Goal: Register for event/course

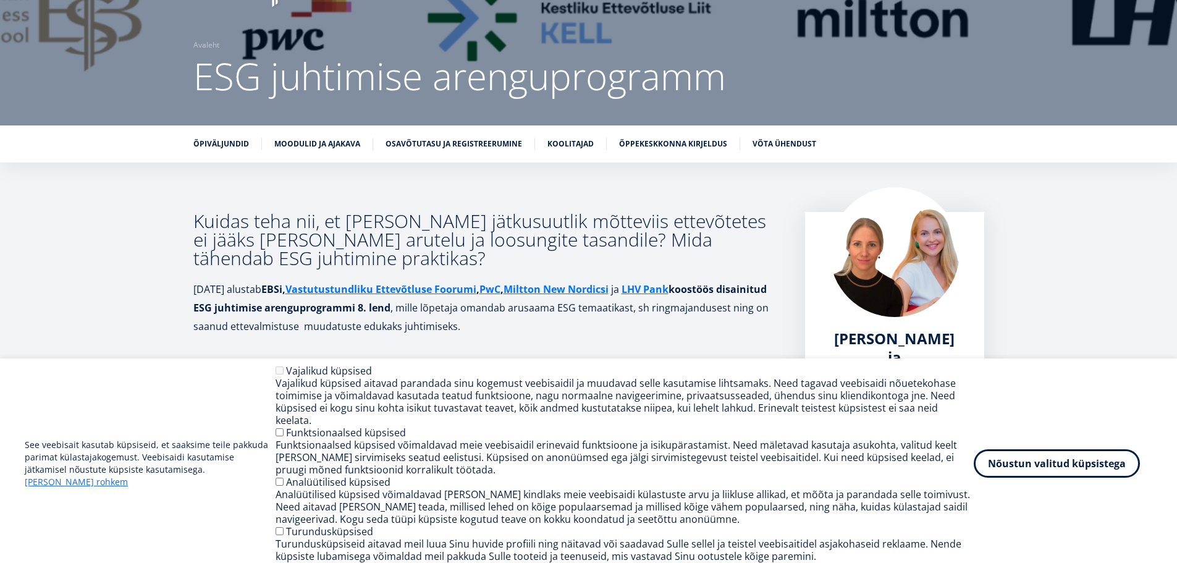
scroll to position [185, 0]
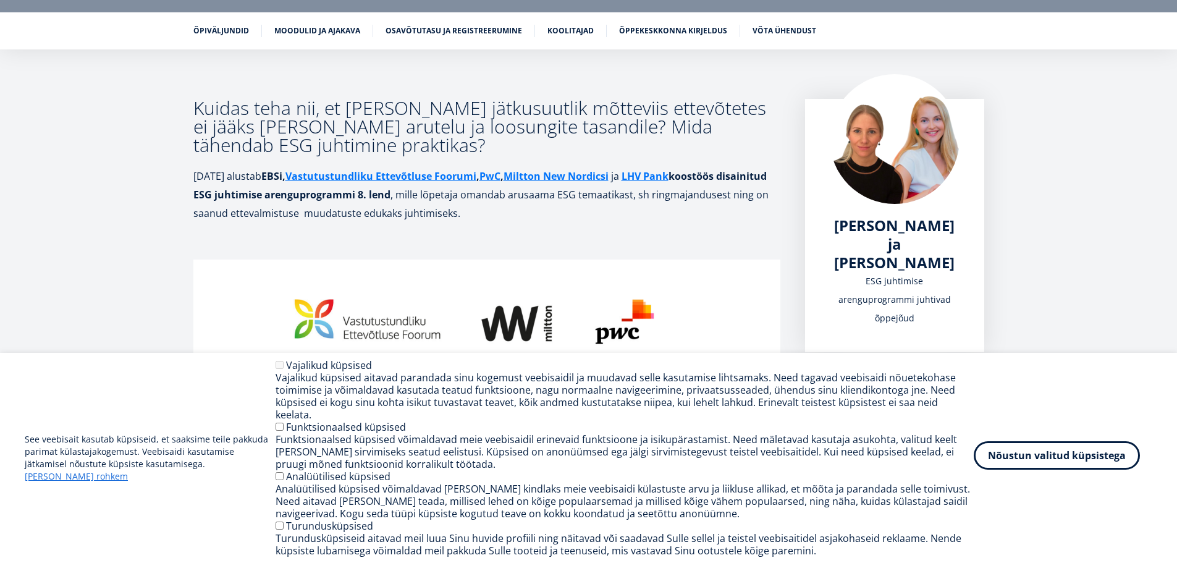
click at [1088, 469] on button "Nõustun valitud küpsistega" at bounding box center [1057, 455] width 166 height 28
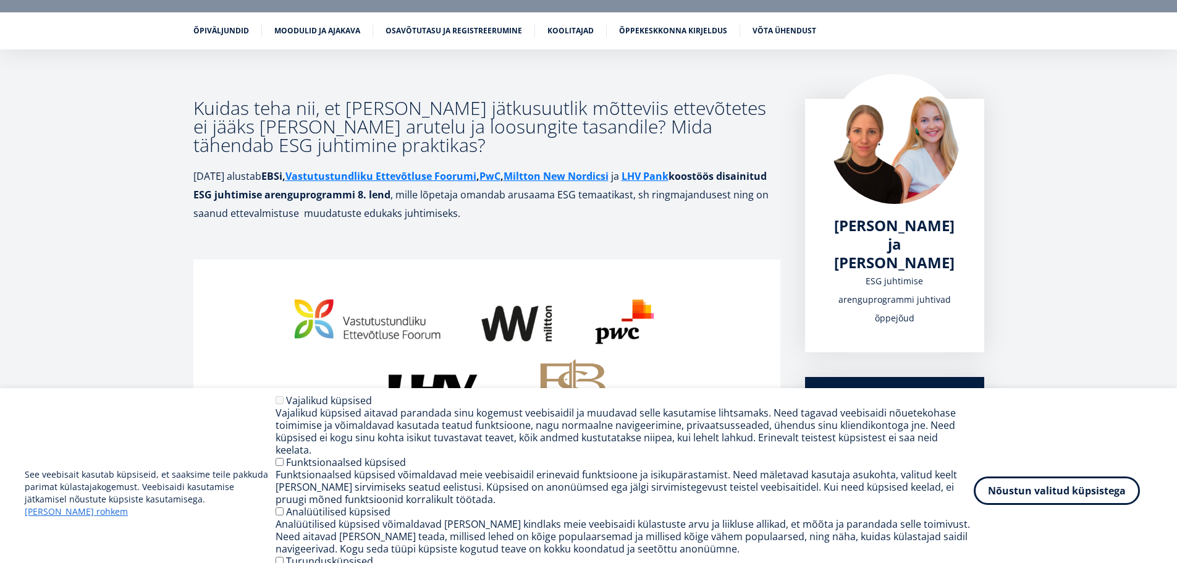
click at [1085, 467] on div "See veebisait kasutab küpsiseid, et saaksime teile pakkuda parimat külastajakog…" at bounding box center [588, 493] width 1127 height 198
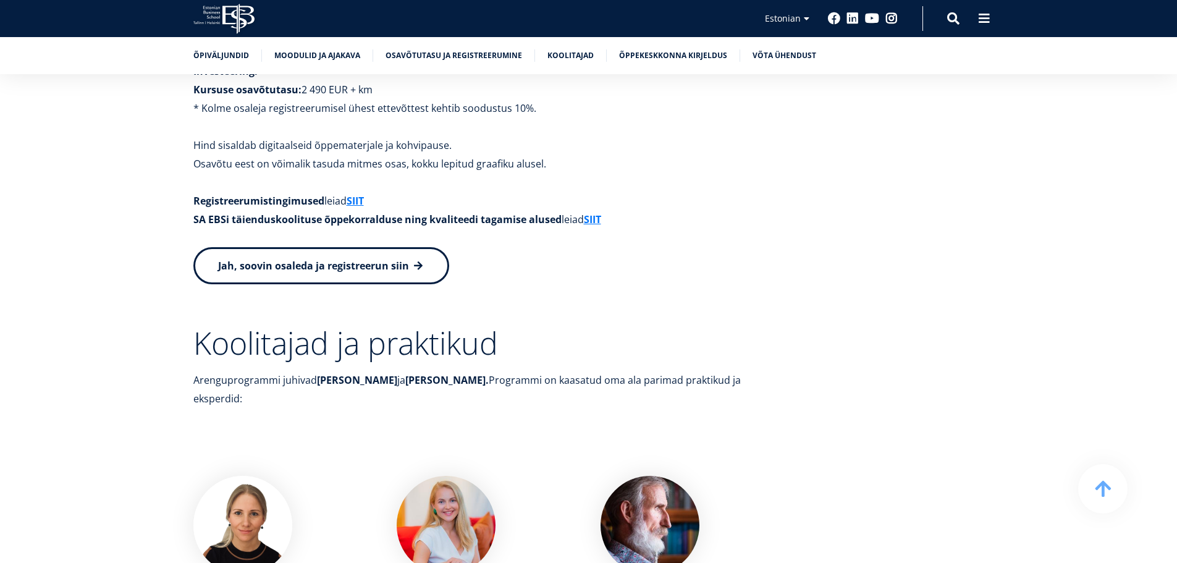
scroll to position [3521, 0]
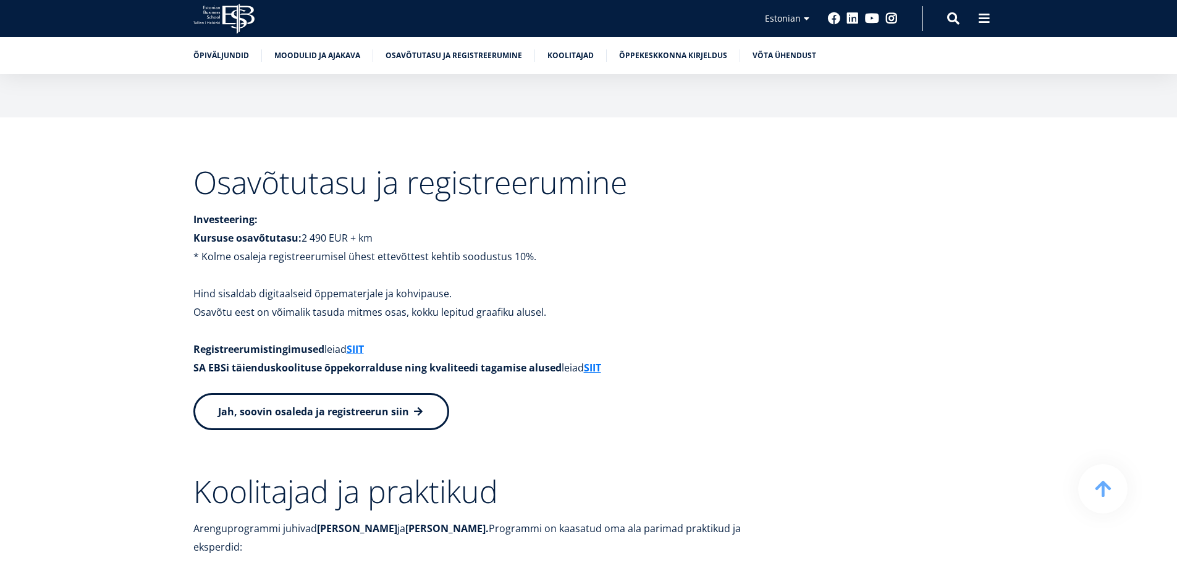
click at [321, 405] on span "Jah, soovin osaleda ja registreerun siin" at bounding box center [313, 412] width 191 height 14
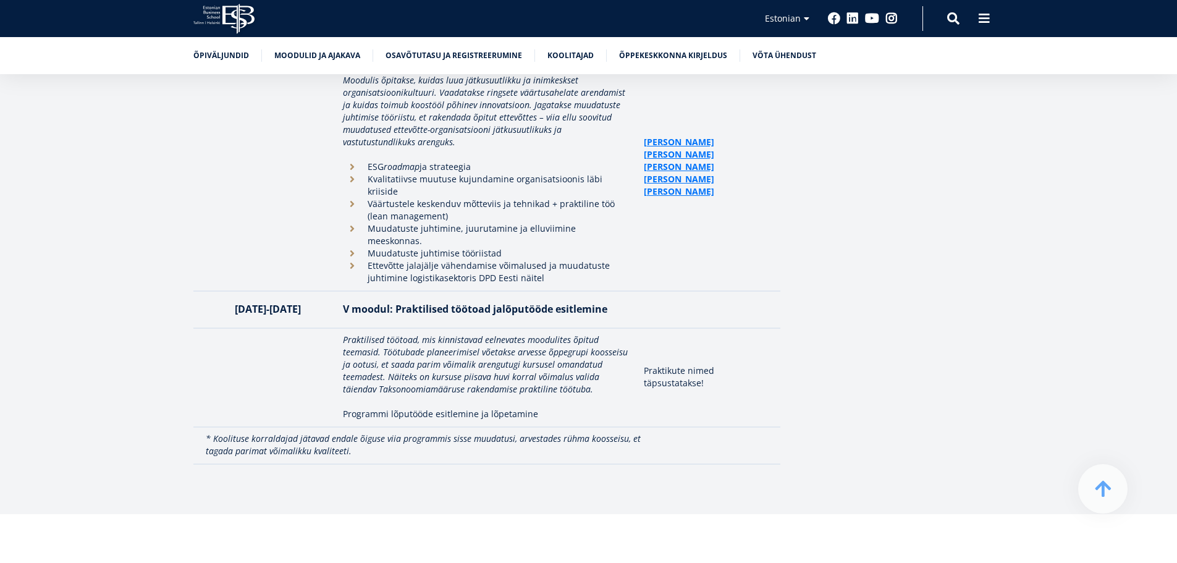
scroll to position [3113, 0]
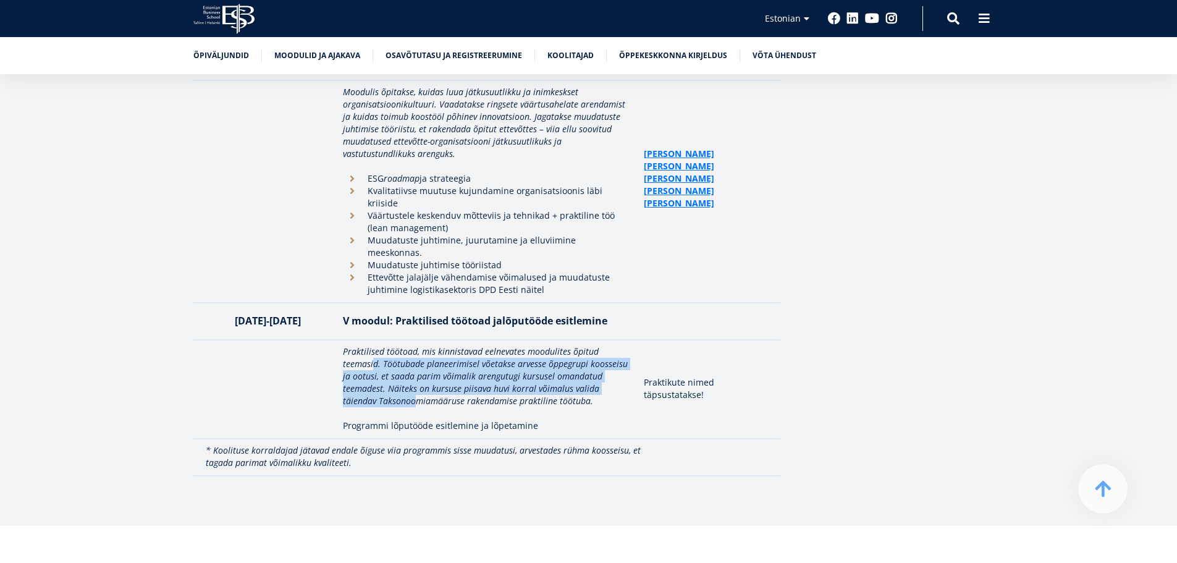
drag, startPoint x: 371, startPoint y: 295, endPoint x: 377, endPoint y: 333, distance: 38.9
click at [378, 345] on em "Praktilised töötoad, mis kinnistavad eelnevates moodulites õpitud teemasid. Töö…" at bounding box center [485, 375] width 285 height 61
click at [473, 345] on em "Praktilised töötoad, mis kinnistavad eelnevates moodulites õpitud teemasid. Töö…" at bounding box center [485, 375] width 285 height 61
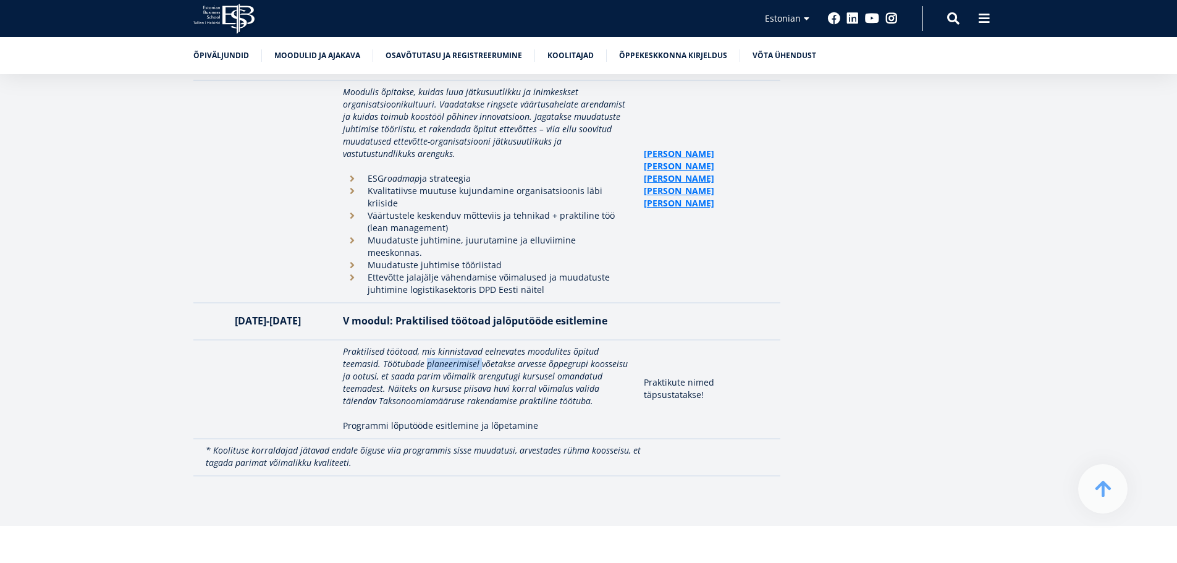
click at [473, 345] on em "Praktilised töötoad, mis kinnistavad eelnevates moodulites õpitud teemasid. Töö…" at bounding box center [485, 375] width 285 height 61
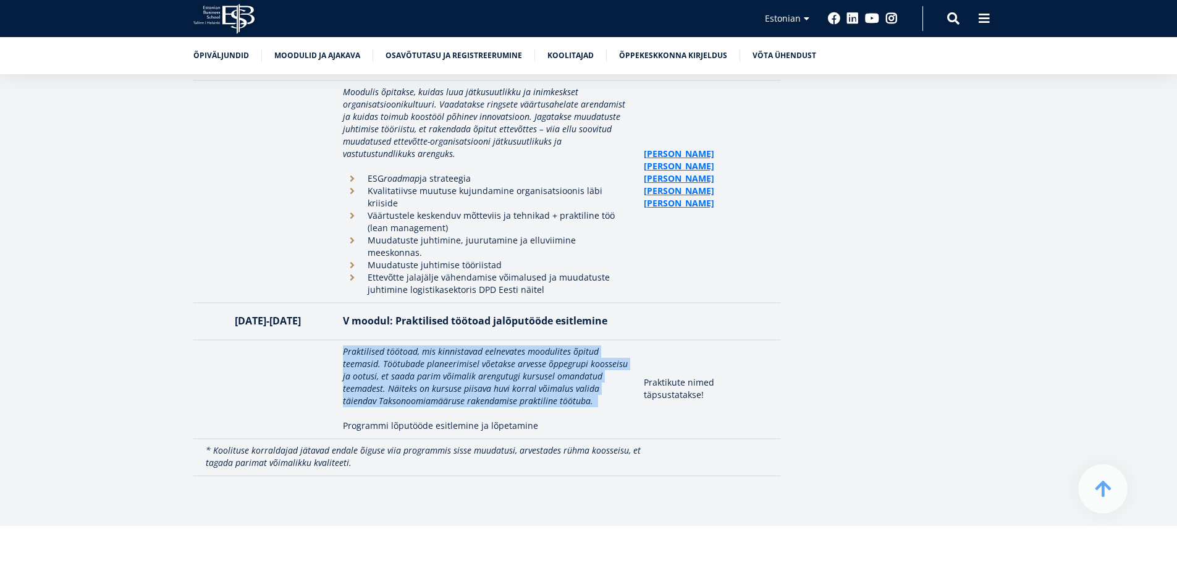
click at [473, 345] on em "Praktilised töötoad, mis kinnistavad eelnevates moodulites õpitud teemasid. Töö…" at bounding box center [485, 375] width 285 height 61
click at [544, 345] on em "Praktilised töötoad, mis kinnistavad eelnevates moodulites õpitud teemasid. Töö…" at bounding box center [485, 375] width 285 height 61
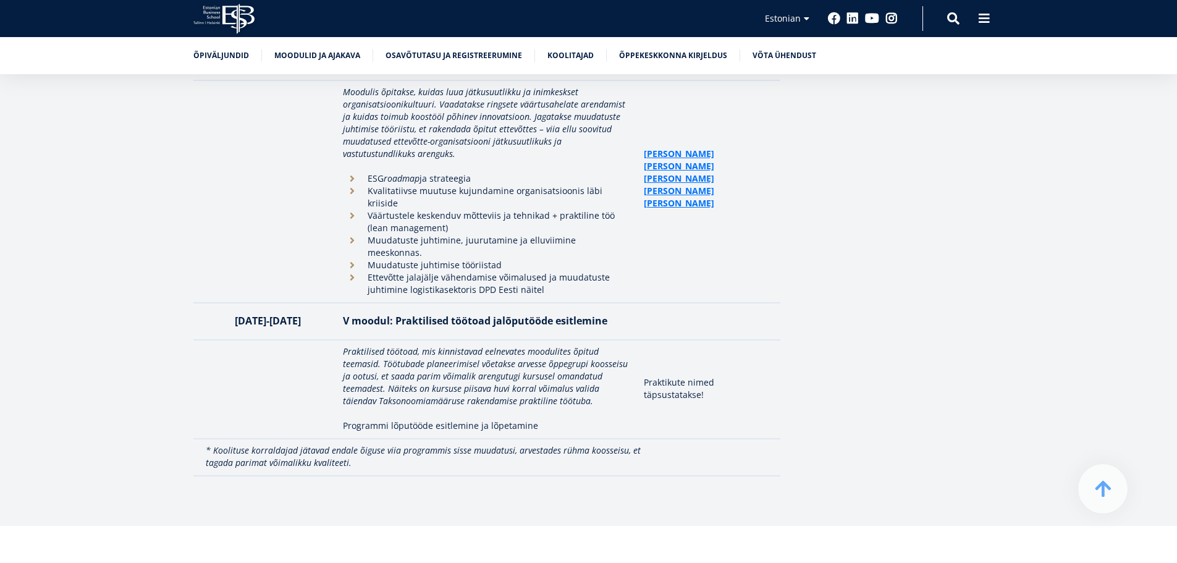
click at [500, 345] on em "Praktilised töötoad, mis kinnistavad eelnevates moodulites õpitud teemasid. Töö…" at bounding box center [485, 375] width 285 height 61
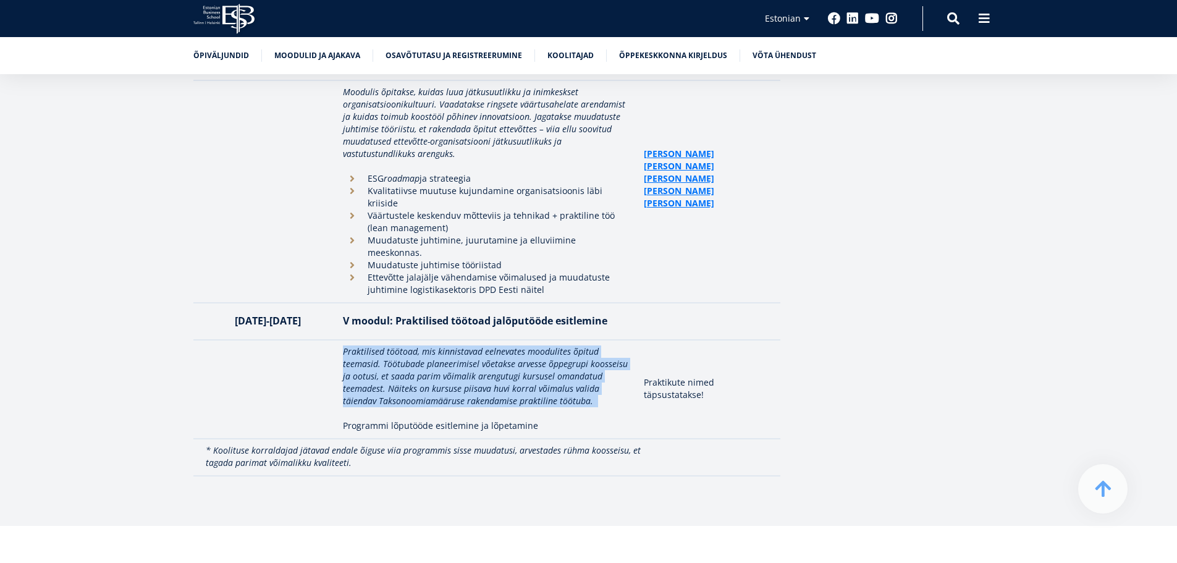
click at [500, 345] on em "Praktilised töötoad, mis kinnistavad eelnevates moodulites õpitud teemasid. Töö…" at bounding box center [485, 375] width 285 height 61
click at [463, 345] on em "Praktilised töötoad, mis kinnistavad eelnevates moodulites õpitud teemasid. Töö…" at bounding box center [485, 375] width 285 height 61
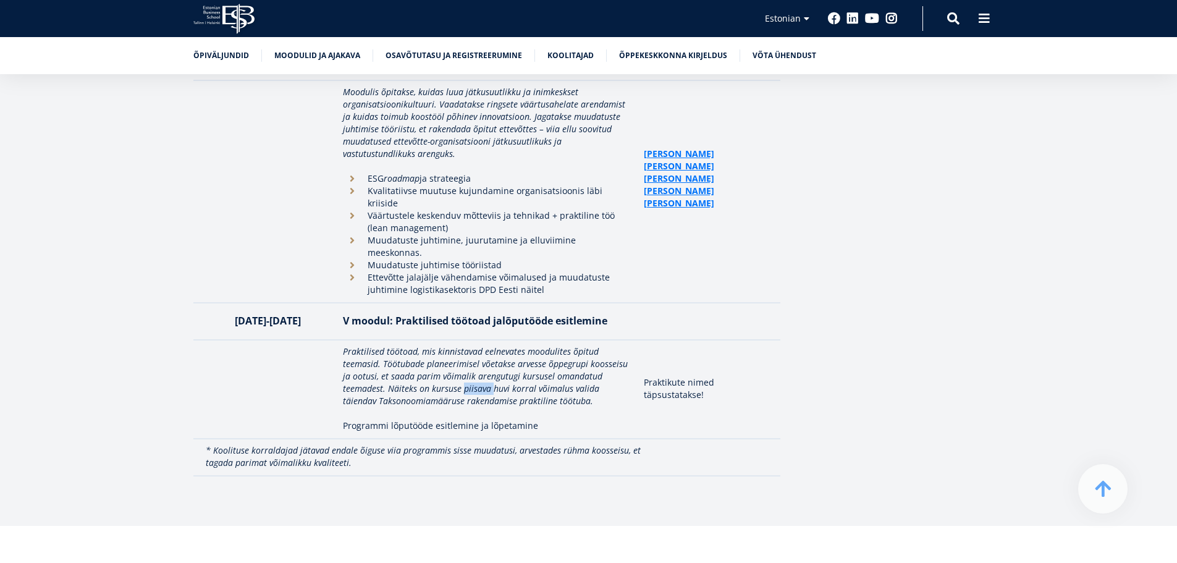
click at [463, 345] on em "Praktilised töötoad, mis kinnistavad eelnevates moodulites õpitud teemasid. Töö…" at bounding box center [485, 375] width 285 height 61
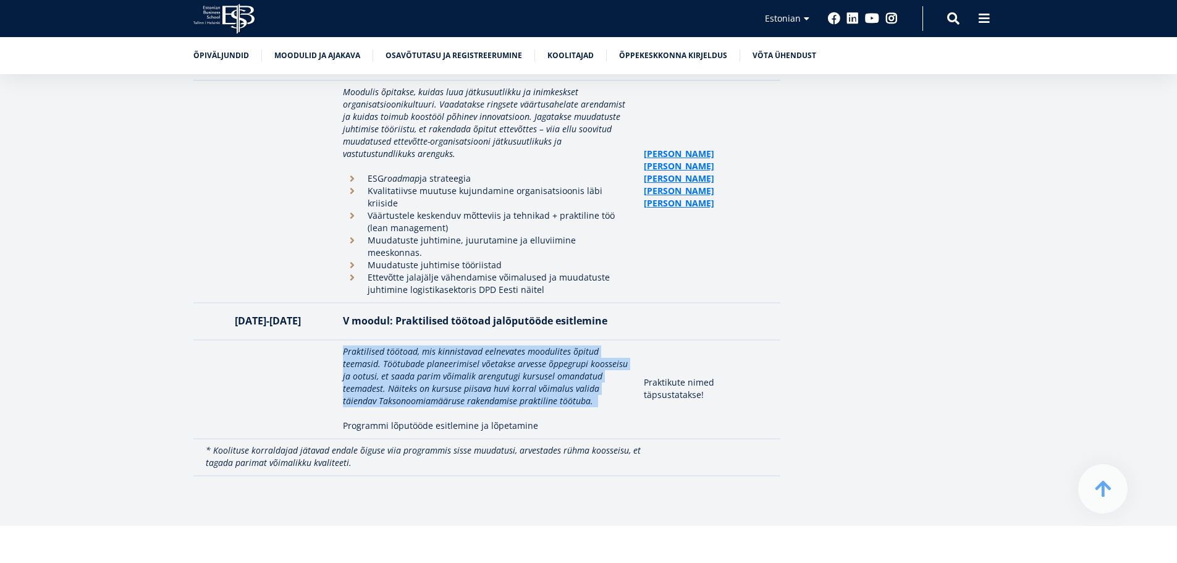
click at [464, 345] on em "Praktilised töötoad, mis kinnistavad eelnevates moodulites õpitud teemasid. Töö…" at bounding box center [485, 375] width 285 height 61
click at [468, 345] on em "Praktilised töötoad, mis kinnistavad eelnevates moodulites õpitud teemasid. Töö…" at bounding box center [485, 375] width 285 height 61
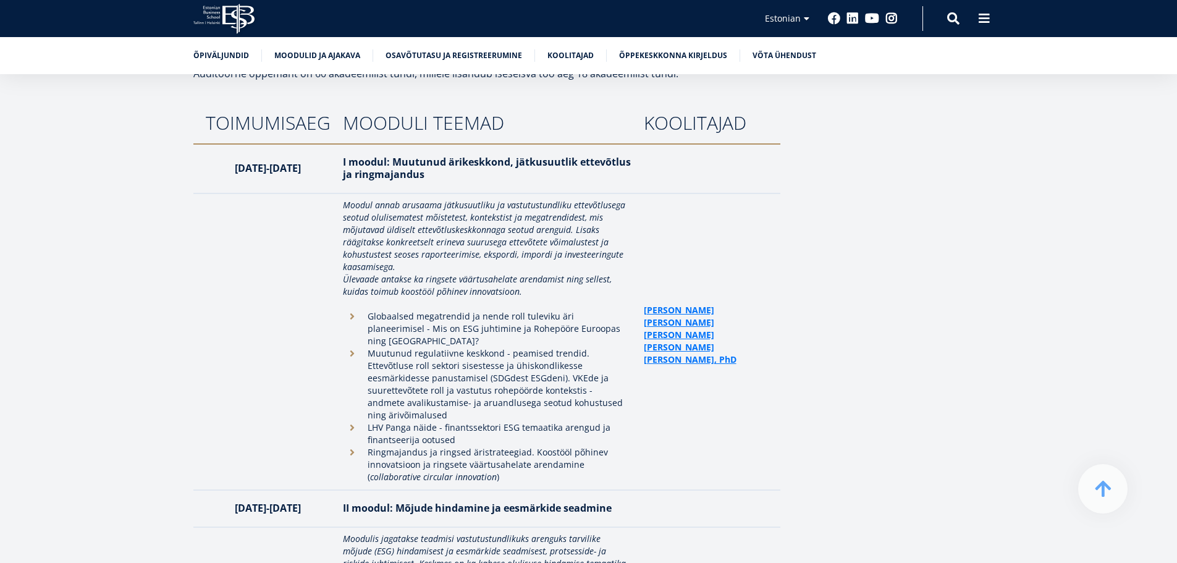
scroll to position [2372, 0]
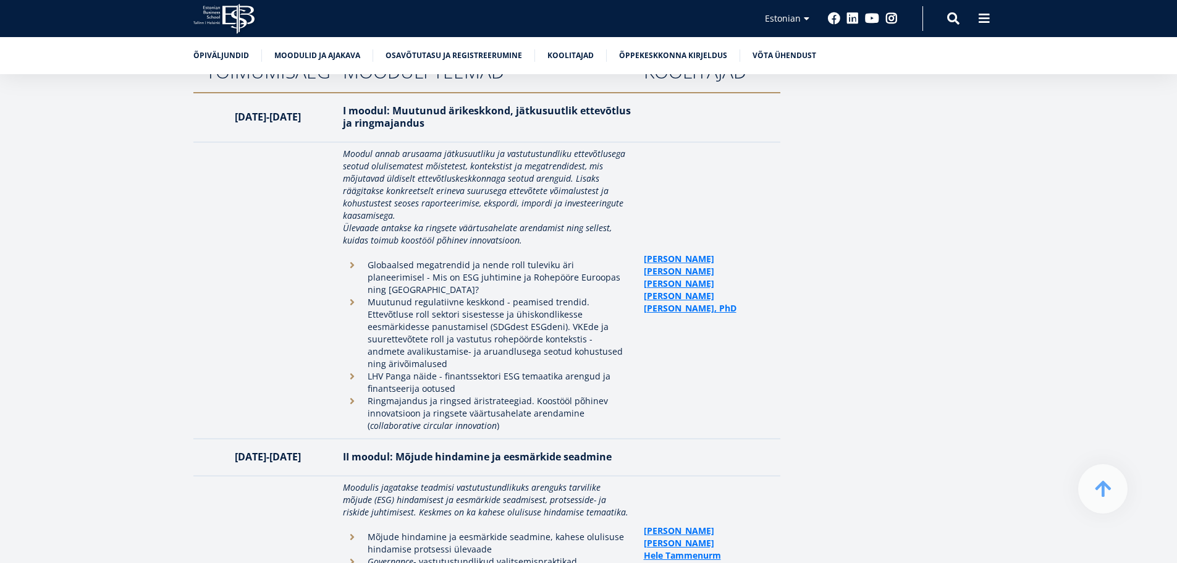
click at [486, 395] on li "Ringmajandus ja ringsed äristrateegiad. Koostööl põhinev innovatsioon ja ringse…" at bounding box center [487, 413] width 288 height 37
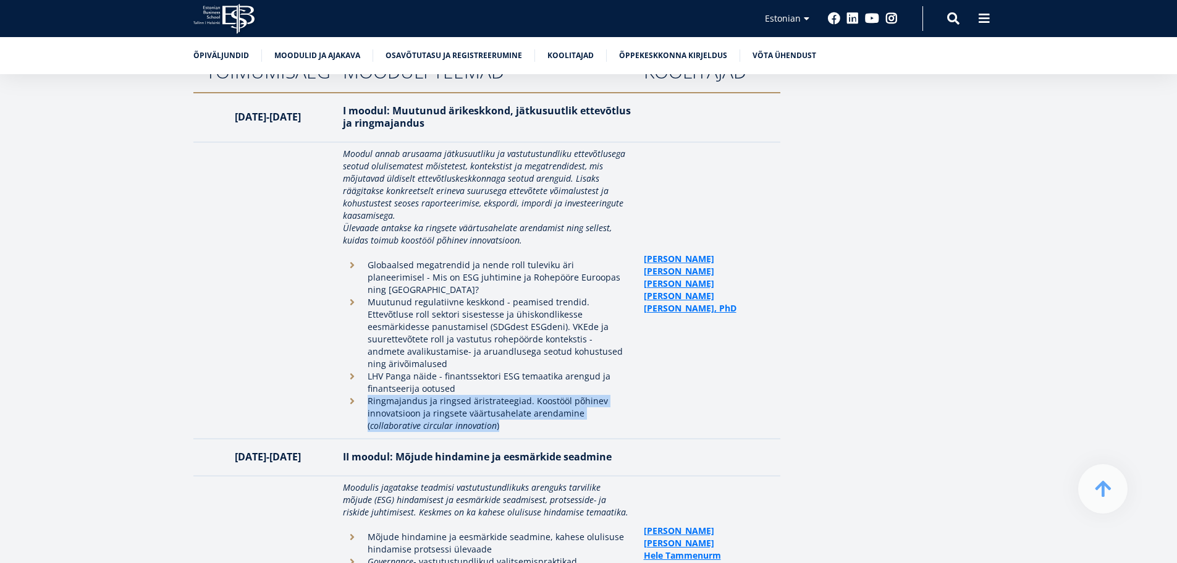
click at [486, 395] on li "Ringmajandus ja ringsed äristrateegiad. Koostööl põhinev innovatsioon ja ringse…" at bounding box center [487, 413] width 288 height 37
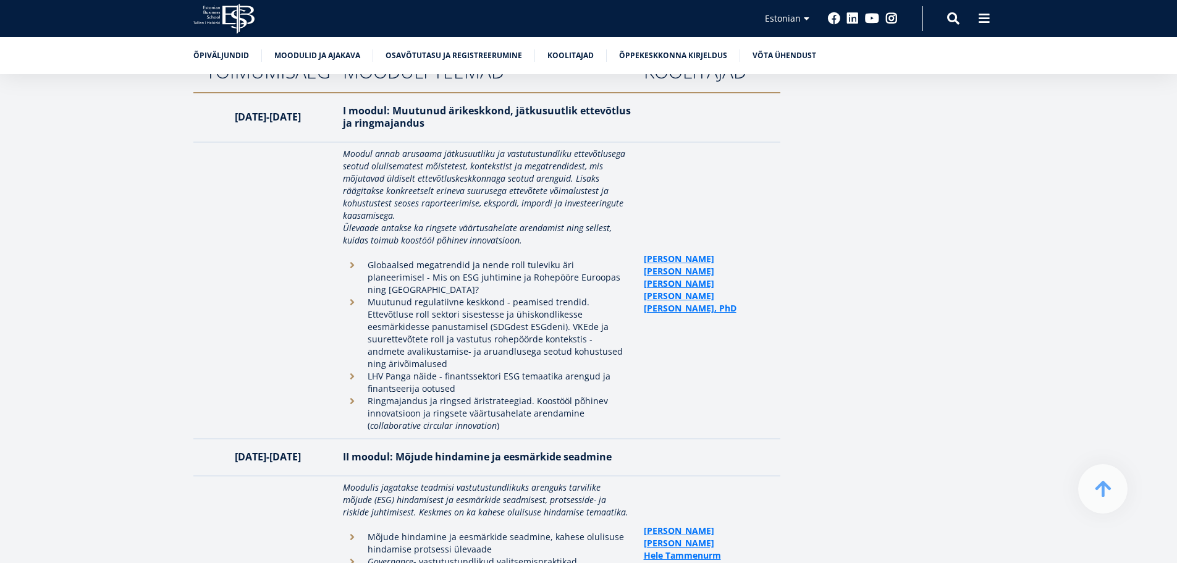
click at [445, 261] on li "Globaalsed megatrendid ja nende roll tuleviku äri planeerimisel - Mis on ESG ju…" at bounding box center [487, 277] width 288 height 37
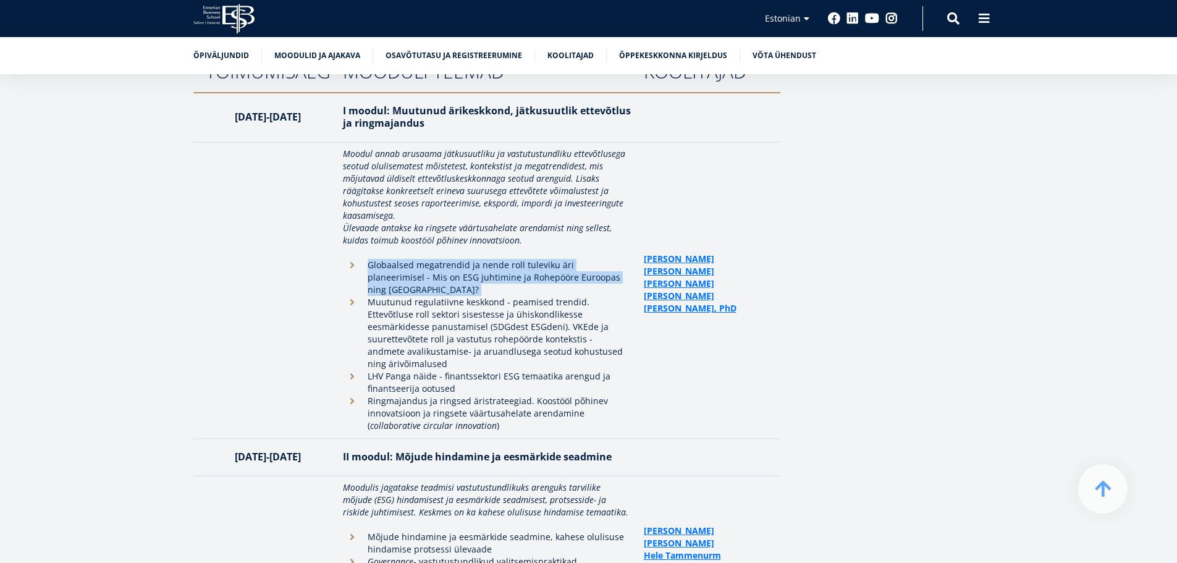
click at [445, 261] on li "Globaalsed megatrendid ja nende roll tuleviku äri planeerimisel - Mis on ESG ju…" at bounding box center [487, 277] width 288 height 37
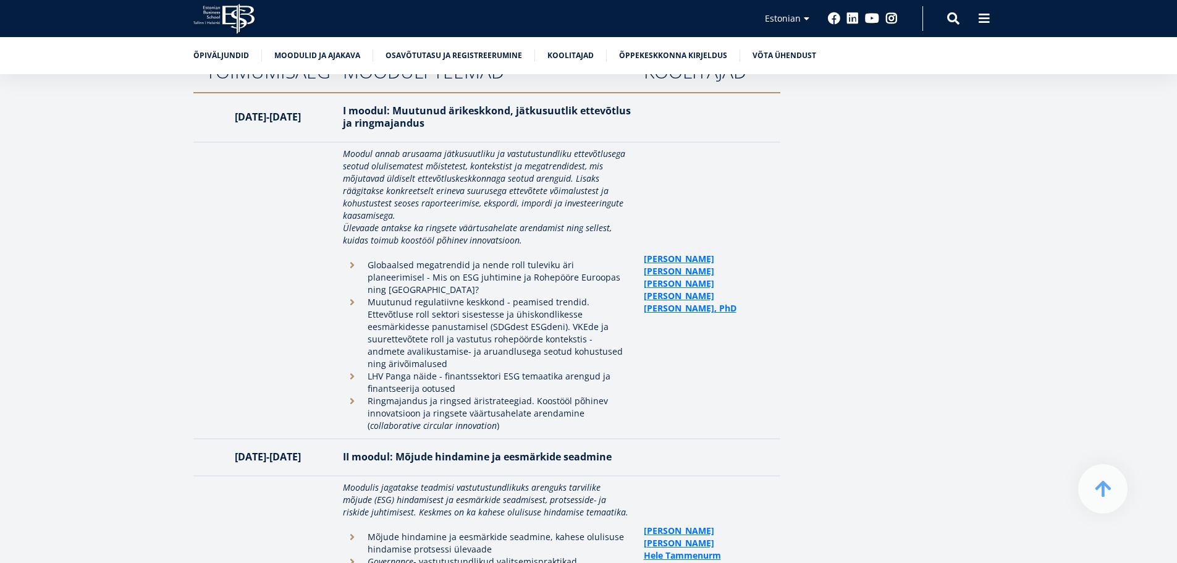
click at [451, 370] on li "LHV Panga näide - finantssektori ESG temaatika arengud ja finantseerija ootused" at bounding box center [487, 382] width 288 height 25
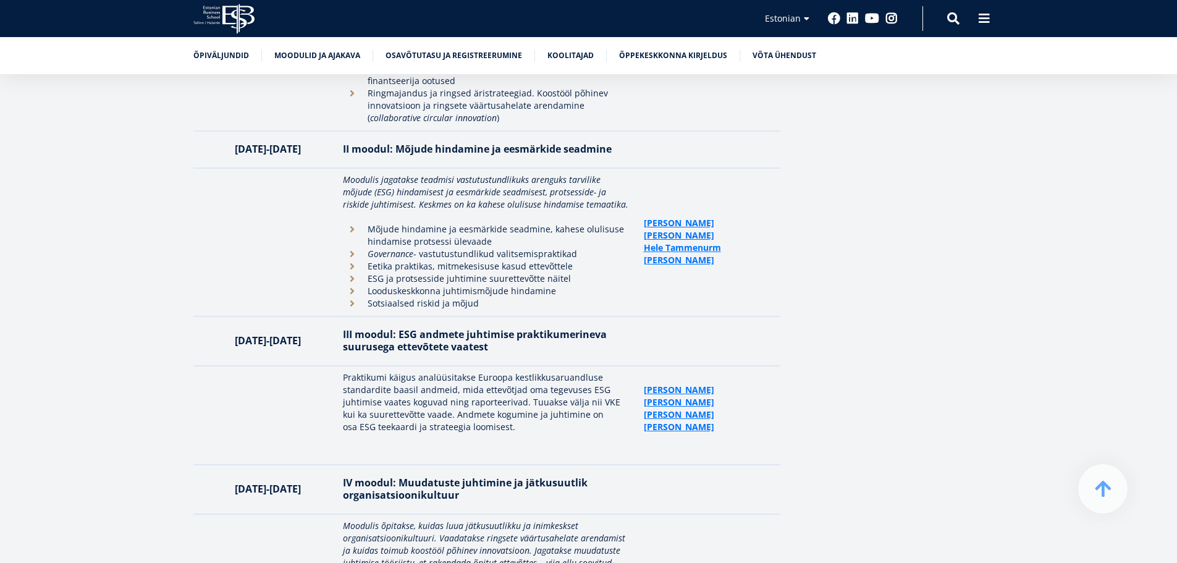
scroll to position [2680, 0]
click at [414, 370] on p "Praktikumi käigus analüüsitakse Euroopa kestlikkusaruandluse standardite baasil…" at bounding box center [487, 401] width 288 height 62
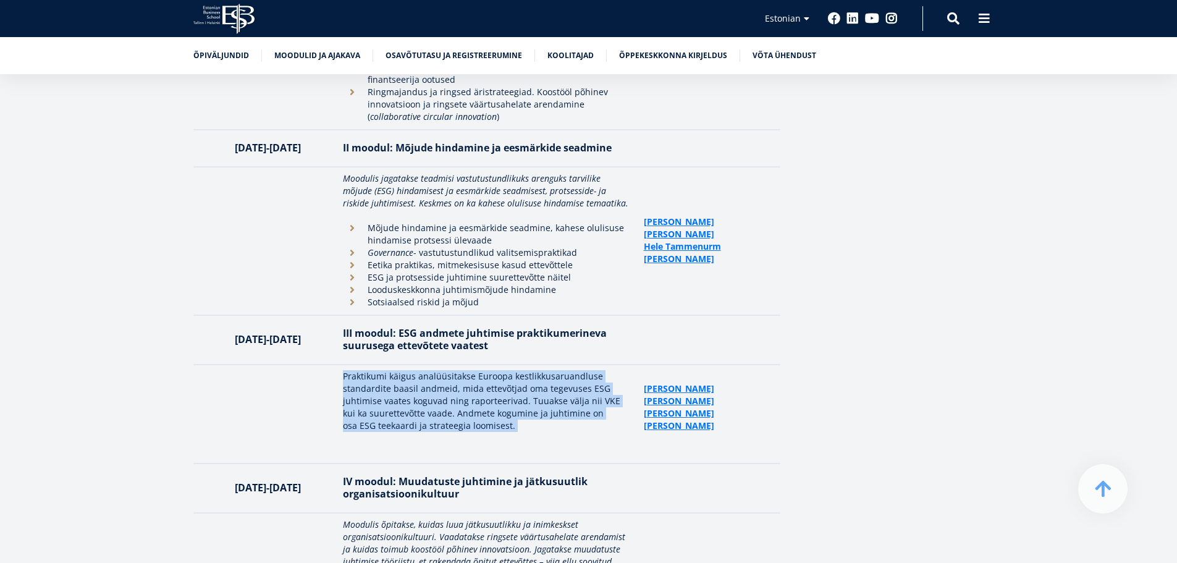
click at [414, 370] on p "Praktikumi käigus analüüsitakse Euroopa kestlikkusaruandluse standardite baasil…" at bounding box center [487, 401] width 288 height 62
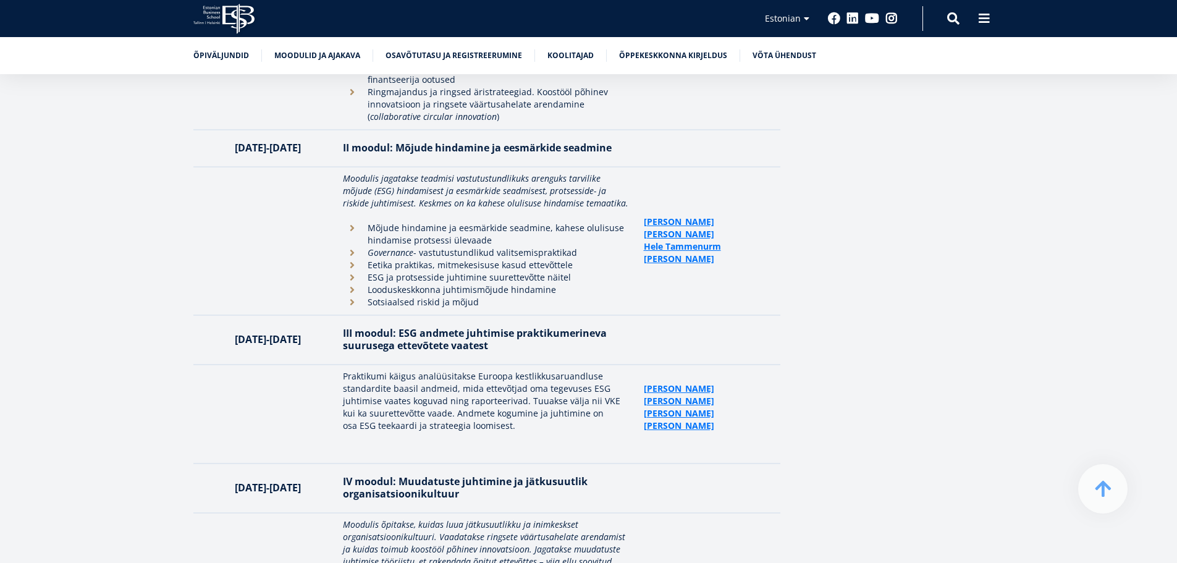
click at [1069, 200] on article "Kuidas teha nii, et ringne ja jätkusuutlik mõtteviis ettevõtetes ei jääks vaid …" at bounding box center [588, 405] width 1177 height 5702
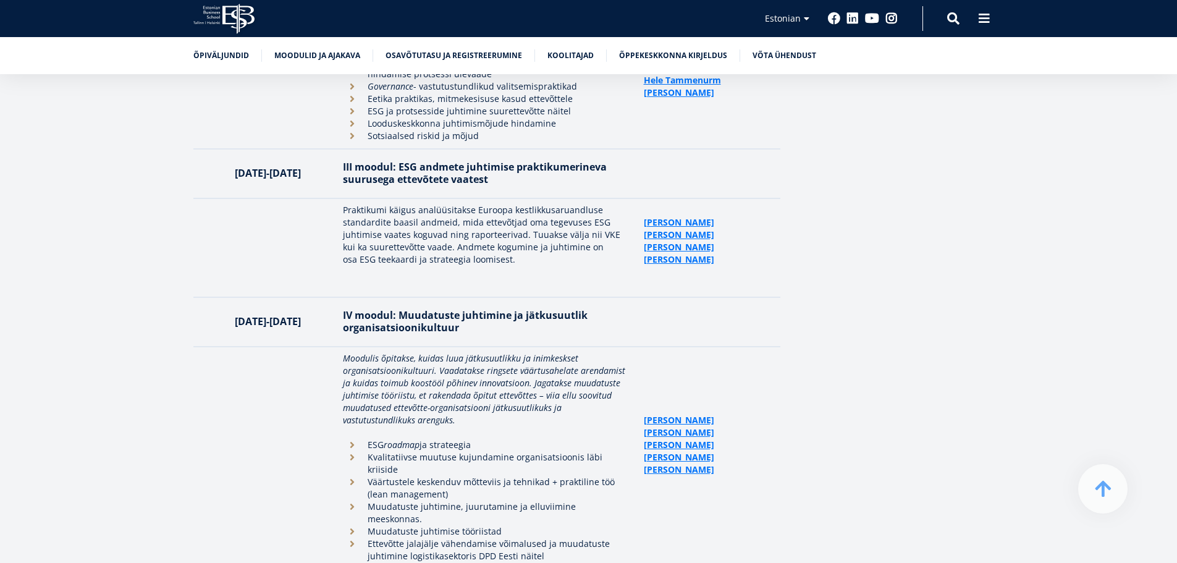
scroll to position [2866, 0]
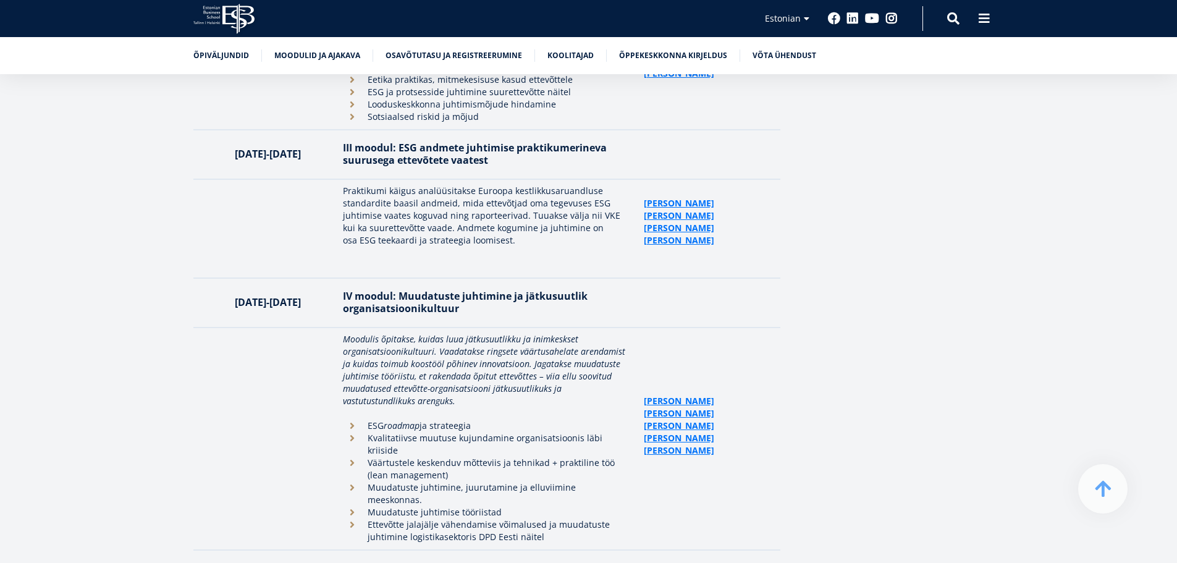
click at [500, 348] on em "Moodulis õpitakse, kuidas luua jätkusuutlikku ja inimkeskset organisatsioonikul…" at bounding box center [484, 370] width 282 height 74
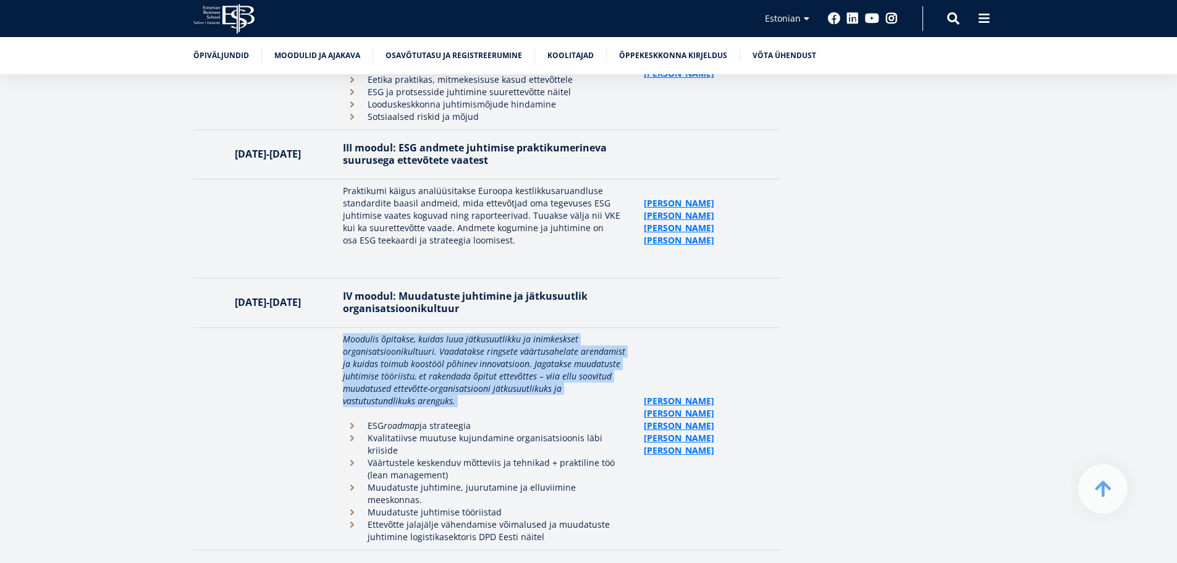
click at [500, 348] on em "Moodulis õpitakse, kuidas luua jätkusuutlikku ja inimkeskset organisatsioonikul…" at bounding box center [484, 370] width 282 height 74
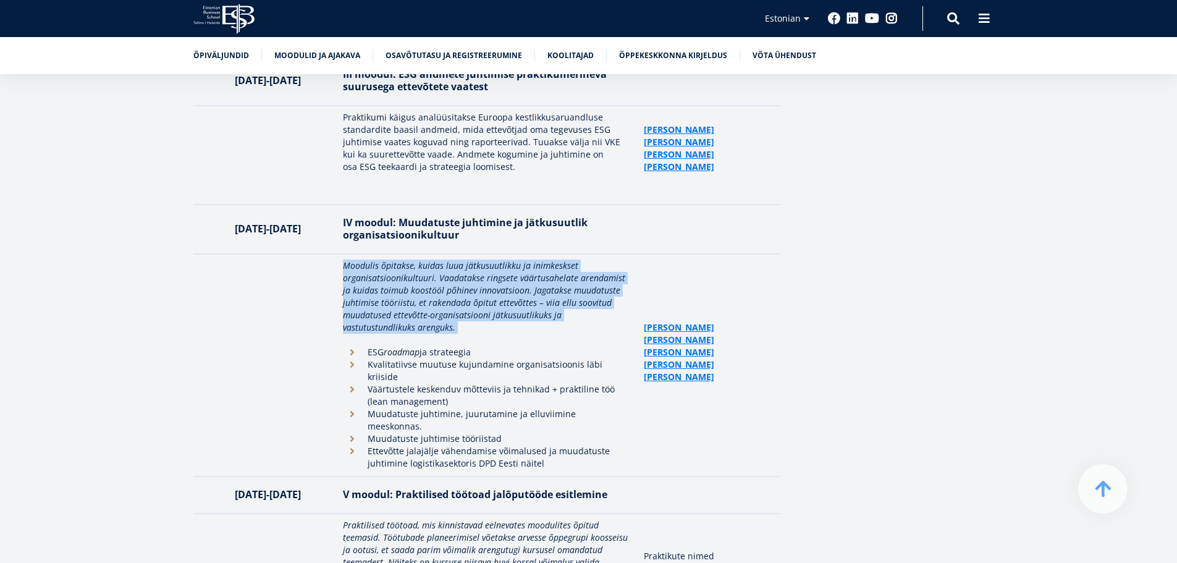
scroll to position [3051, 0]
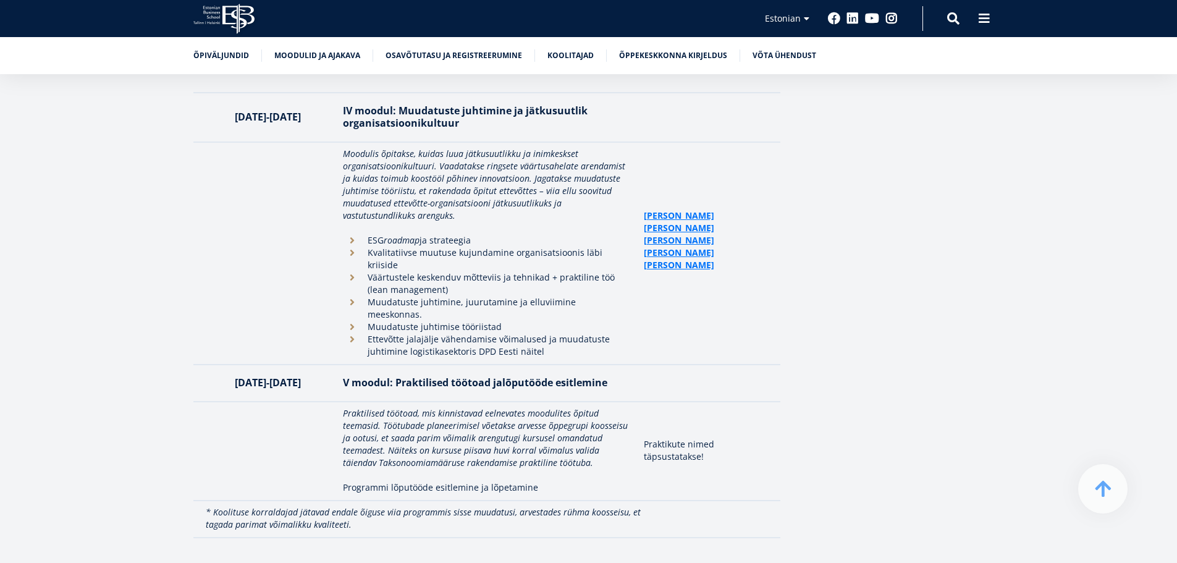
click at [393, 271] on li "Väärtustele keskenduv mõtteviis ja tehnikad + praktiline töö (lean management)" at bounding box center [487, 283] width 288 height 25
click at [1089, 278] on article "Kuidas teha nii, et ringne ja jätkusuutlik mõtteviis ettevõtetes ei jääks vaid …" at bounding box center [588, 35] width 1177 height 5702
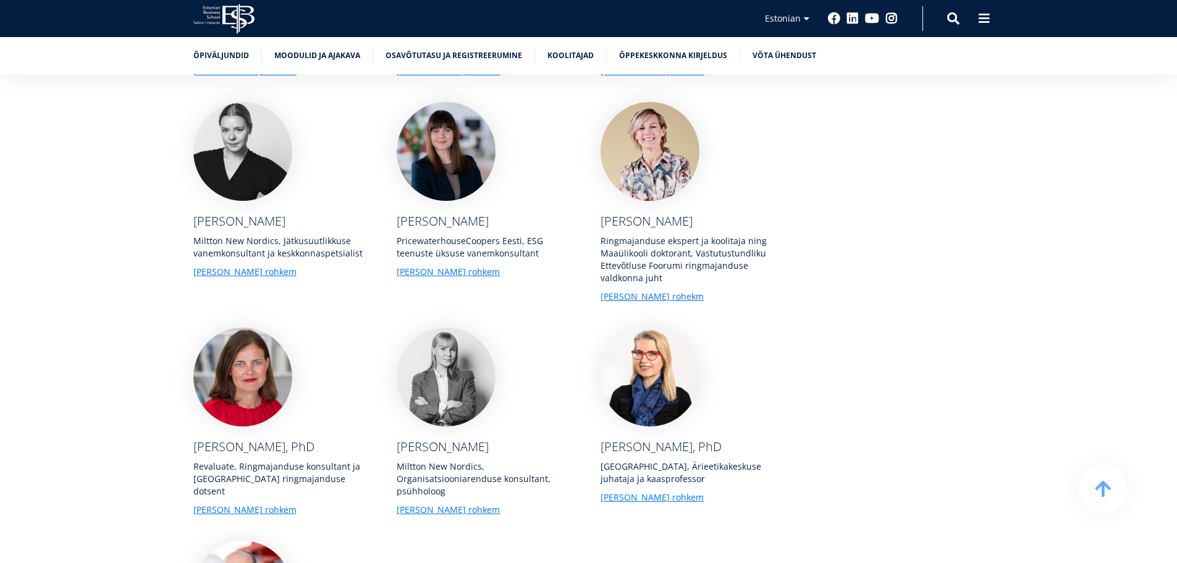
scroll to position [4472, 0]
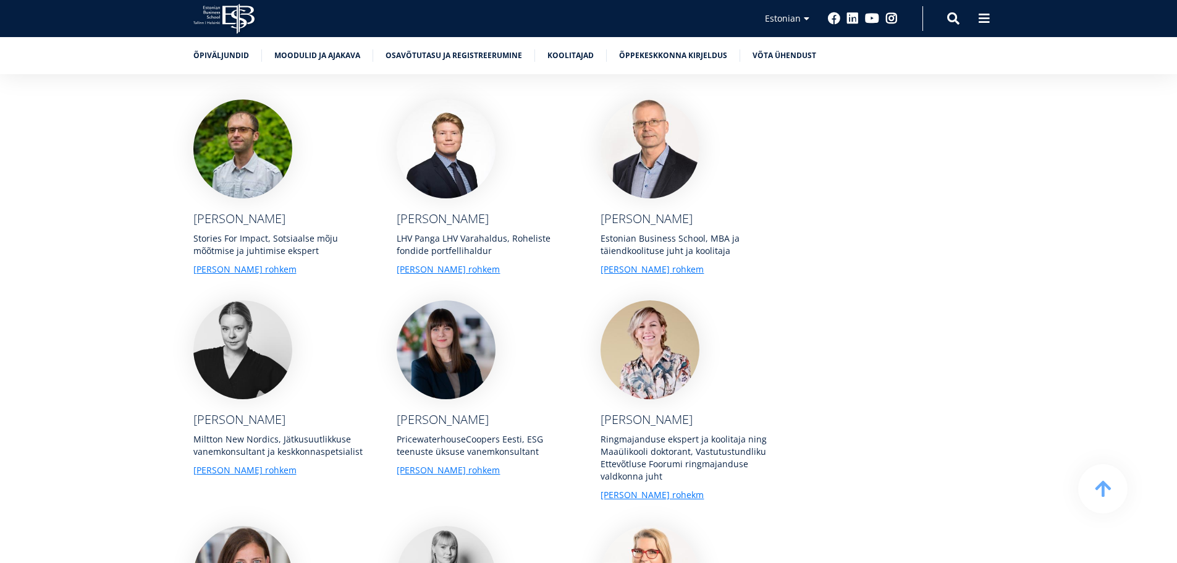
click at [726, 433] on div "Ringmajanduse ekspert ja koolitaja ning Maaülikooli doktorant, Vastutustundliku…" at bounding box center [689, 457] width 179 height 49
click at [995, 424] on div "Kristiina Esop ESG juhtimise arenguprogrammi juhtivõppejõud, ESG strateegiline …" at bounding box center [589, 300] width 890 height 1254
click at [466, 433] on div "PricewaterhouseCoopers Eesti, ESG teenuste üksuse vanemkonsultant" at bounding box center [486, 445] width 179 height 25
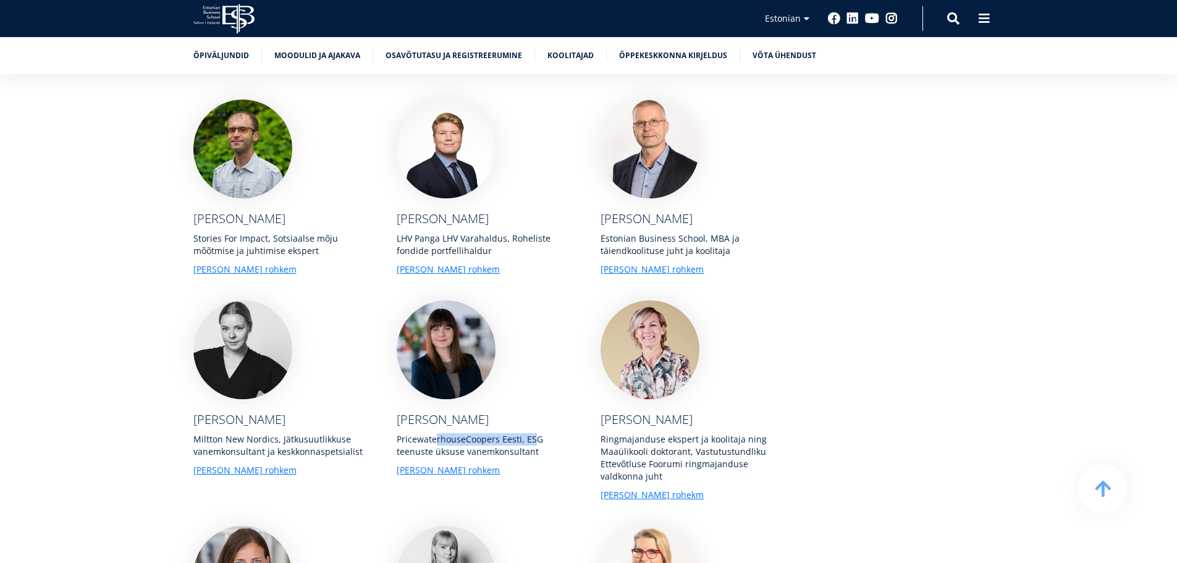
click at [466, 433] on div "PricewaterhouseCoopers Eesti, ESG teenuste üksuse vanemkonsultant" at bounding box center [486, 445] width 179 height 25
click at [1067, 342] on div "Kristiina Esop ESG juhtimise arenguprogrammi juhtivõppejõud, ESG strateegiline …" at bounding box center [588, 312] width 1177 height 1279
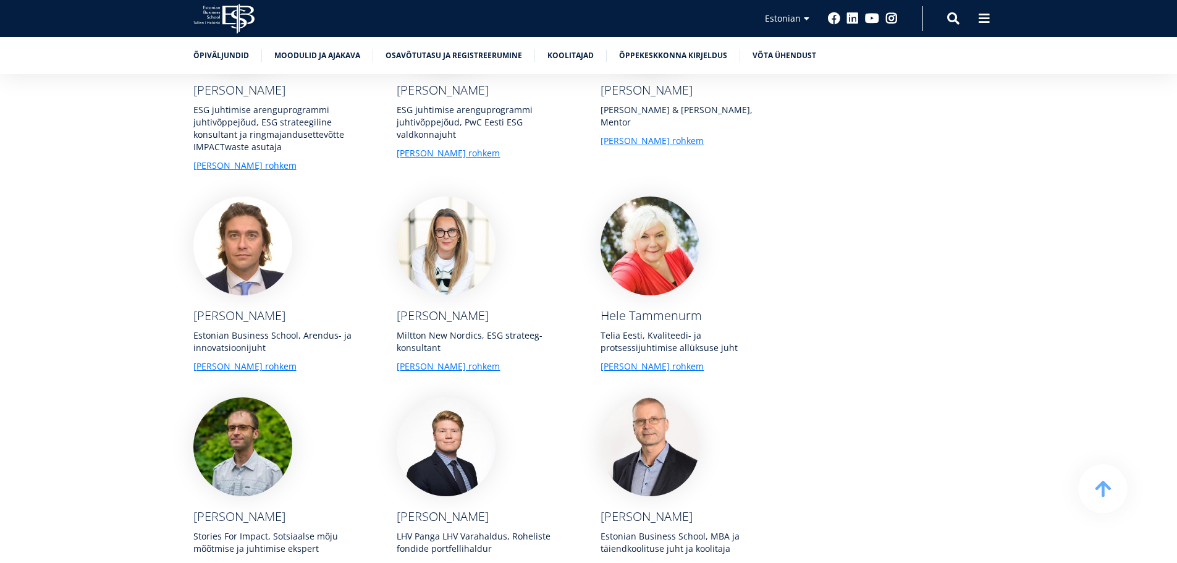
scroll to position [4177, 0]
